Goal: Information Seeking & Learning: Learn about a topic

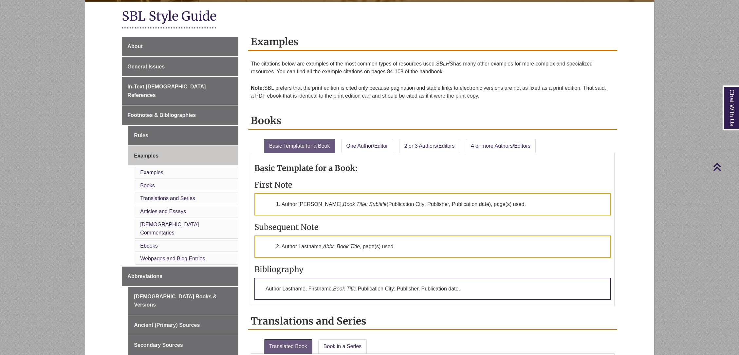
scroll to position [109, 0]
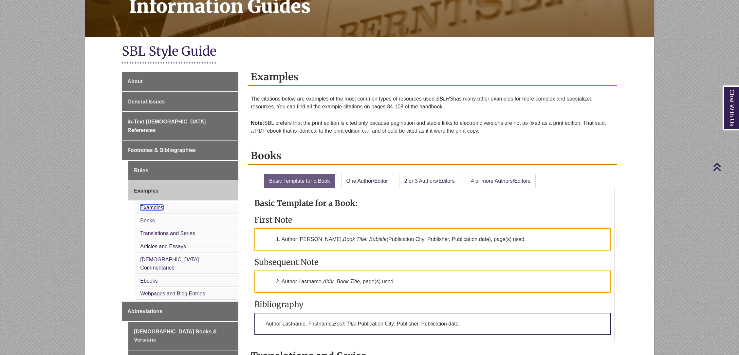
click at [159, 205] on link "Examples" at bounding box center [151, 208] width 23 height 6
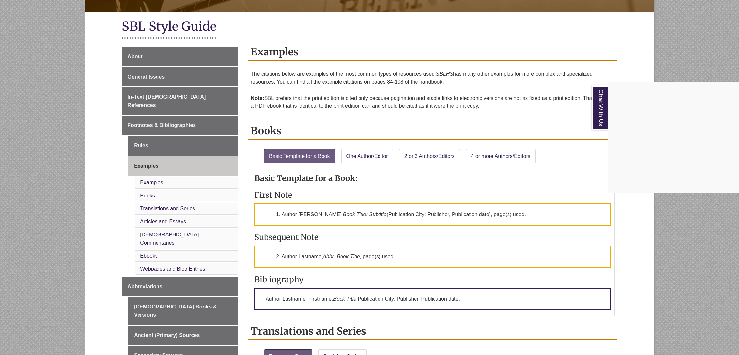
scroll to position [135, 0]
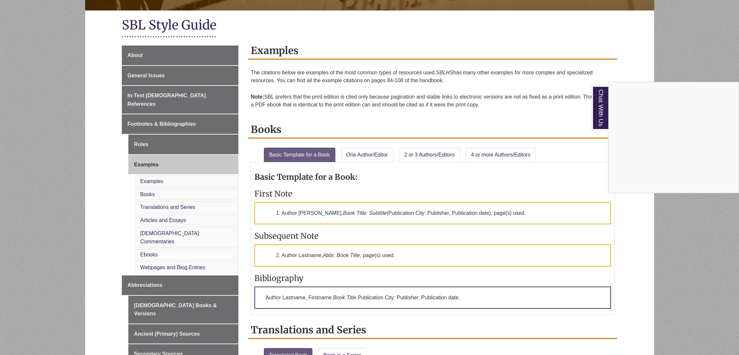
click at [196, 346] on div "Chat With Us" at bounding box center [369, 177] width 739 height 355
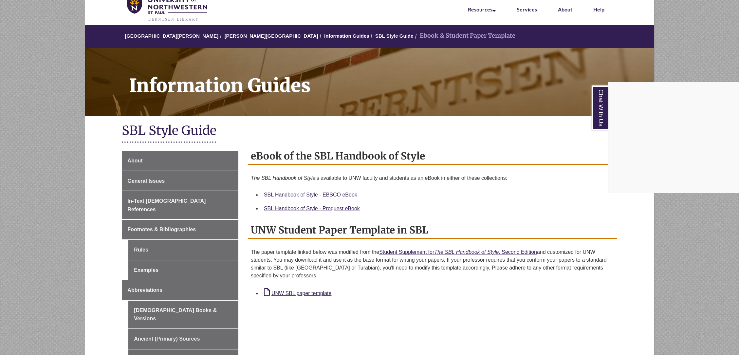
scroll to position [30, 0]
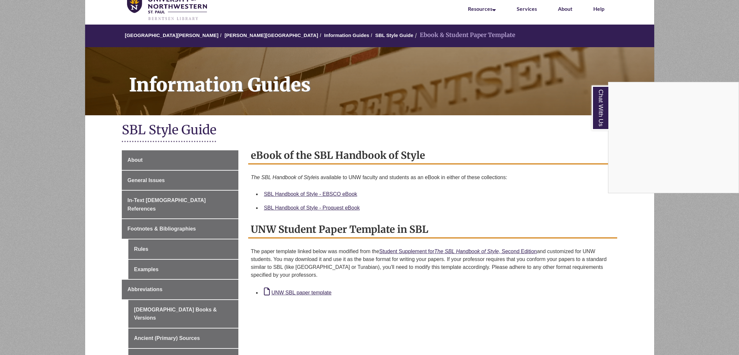
click at [437, 266] on div "Chat With Us" at bounding box center [369, 177] width 739 height 355
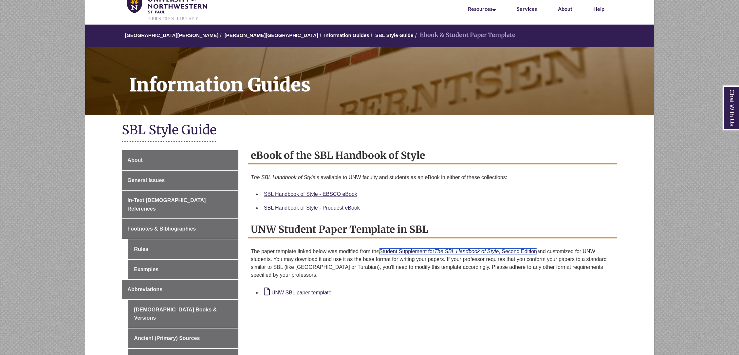
click at [449, 253] on em "The SBL Handbook of Style" at bounding box center [466, 252] width 65 height 6
